Goal: Browse casually: Explore the website without a specific task or goal

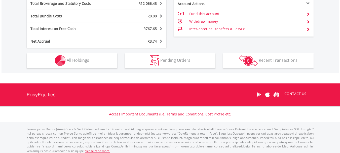
scroll to position [303, 0]
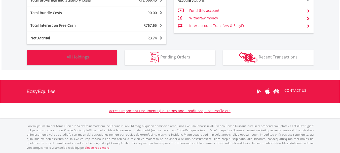
click at [60, 55] on img "button" at bounding box center [60, 57] width 11 height 11
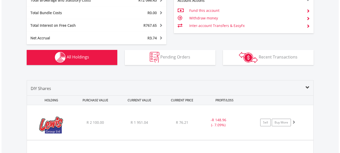
scroll to position [383, 0]
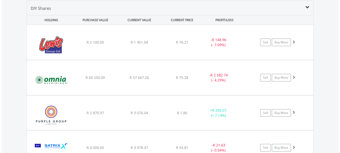
click at [60, 55] on img at bounding box center [50, 44] width 43 height 27
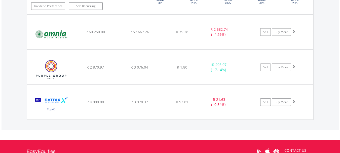
scroll to position [533, 0]
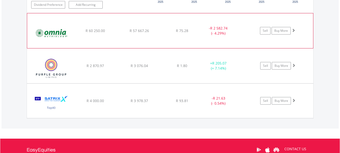
click at [60, 23] on img at bounding box center [51, 33] width 43 height 27
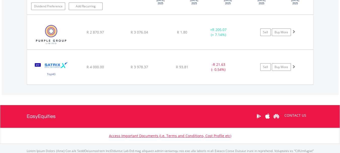
scroll to position [690, 0]
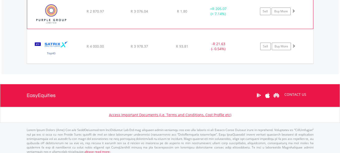
click at [51, 9] on img at bounding box center [51, 14] width 43 height 27
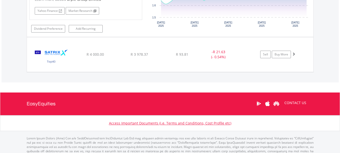
scroll to position [797, 0]
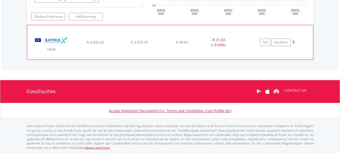
click at [55, 44] on img at bounding box center [51, 44] width 43 height 27
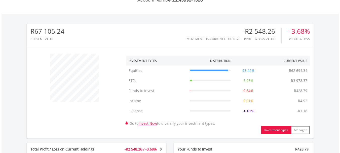
scroll to position [144, 0]
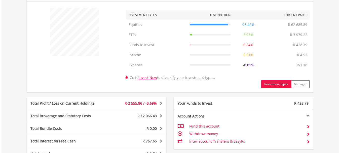
scroll to position [239, 0]
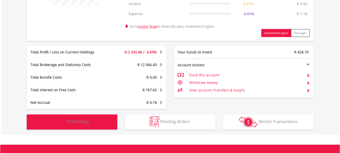
click at [60, 122] on img "button" at bounding box center [60, 121] width 11 height 11
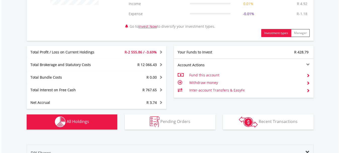
scroll to position [383, 0]
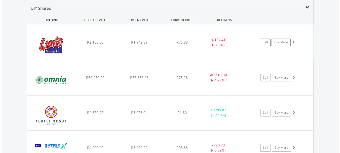
click at [50, 47] on img at bounding box center [51, 44] width 43 height 27
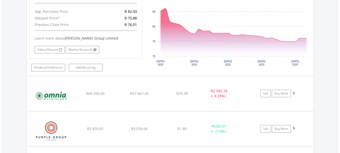
scroll to position [509, 0]
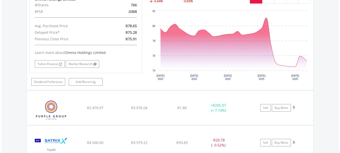
scroll to position [623, 0]
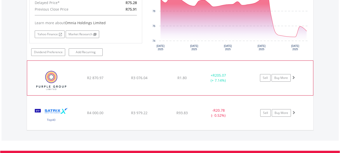
click at [49, 76] on img at bounding box center [51, 80] width 43 height 27
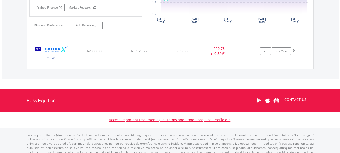
scroll to position [797, 0]
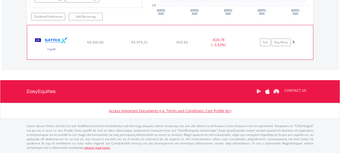
click at [69, 38] on img at bounding box center [51, 44] width 43 height 27
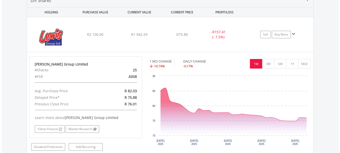
scroll to position [0, 0]
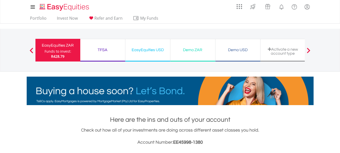
drag, startPoint x: 328, startPoint y: 2, endPoint x: 167, endPoint y: 6, distance: 161.3
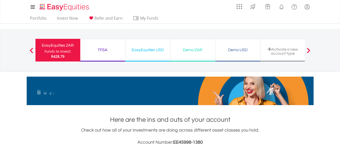
click at [167, 6] on div "My Investments Invest Now New Listings Sell My Recurring Investments Pending Or…" at bounding box center [170, 7] width 287 height 14
